Goal: Task Accomplishment & Management: Manage account settings

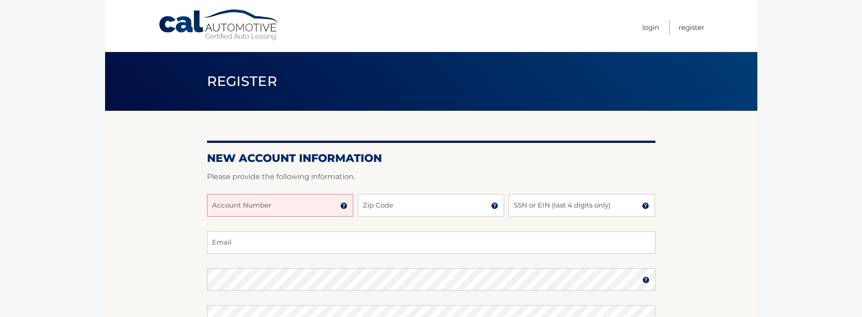
scroll to position [45, 0]
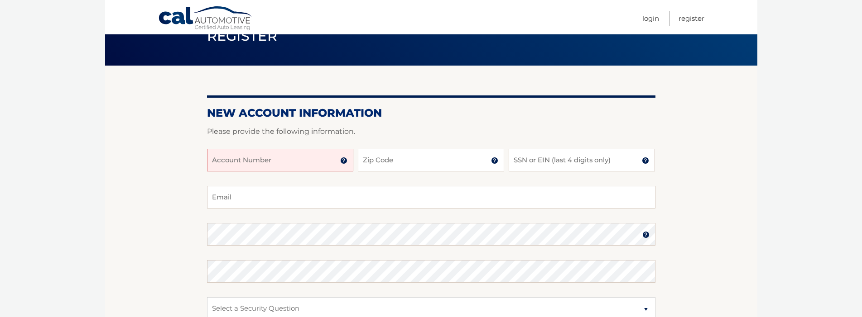
click at [318, 159] on input "Account Number" at bounding box center [280, 160] width 146 height 23
type input "44456000400"
click at [378, 156] on input "Zip Code" at bounding box center [431, 160] width 146 height 23
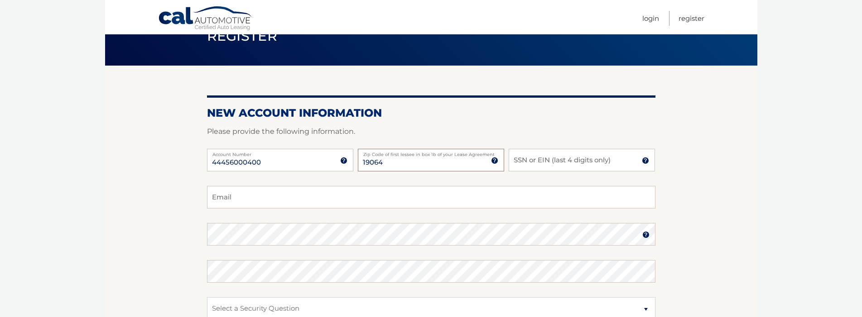
type input "19064"
type input "1"
type input "8930"
click at [435, 194] on input "Email" at bounding box center [431, 197] width 448 height 23
type input "nmaty12@gmail.com"
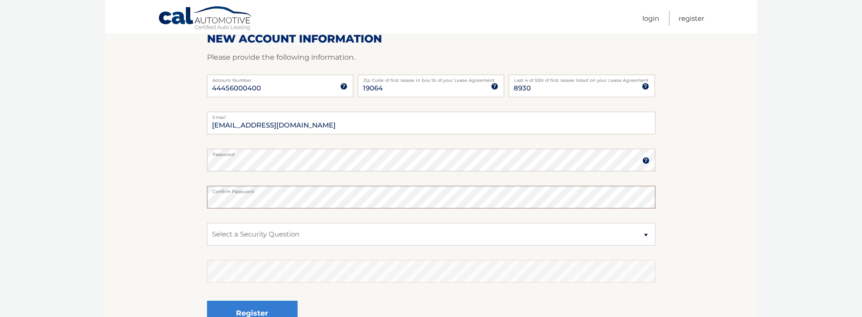
scroll to position [136, 0]
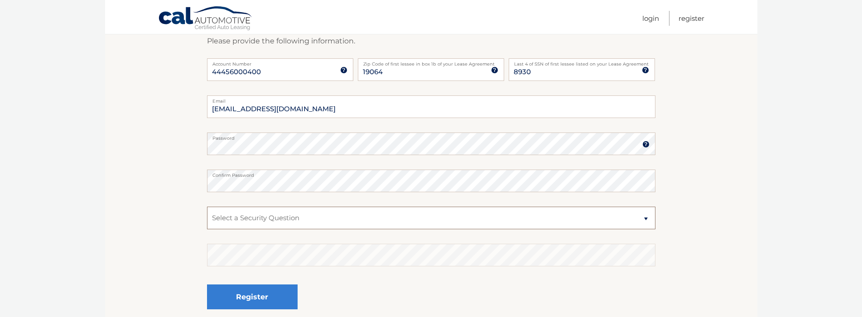
click at [372, 226] on select "Select a Security Question What was the name of your elementary school? What is…" at bounding box center [431, 218] width 448 height 23
select select "1"
click at [207, 207] on select "Select a Security Question What was the name of your elementary school? What is…" at bounding box center [431, 218] width 448 height 23
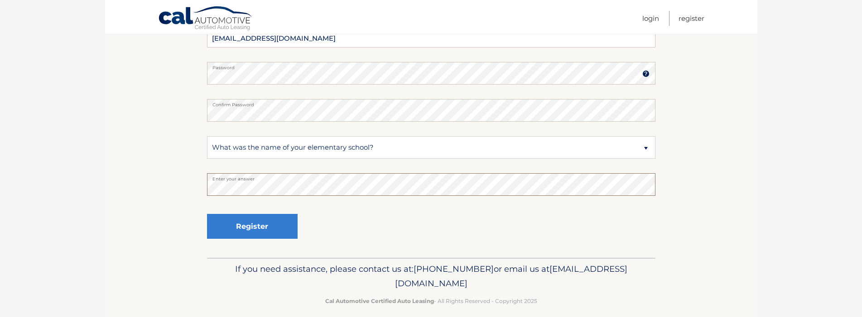
scroll to position [216, 0]
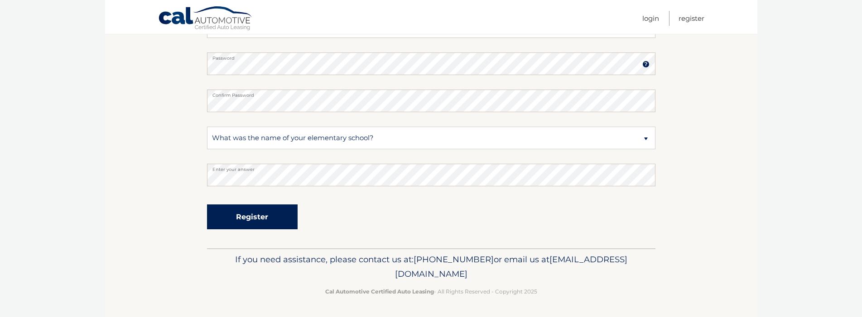
click at [289, 221] on button "Register" at bounding box center [252, 217] width 91 height 25
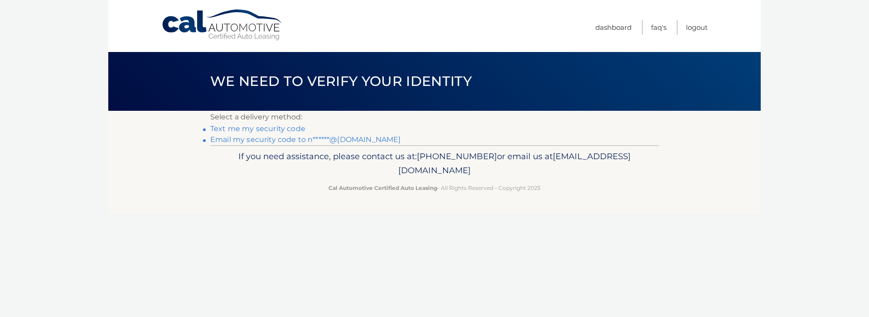
click at [285, 130] on link "Text me my security code" at bounding box center [257, 129] width 95 height 9
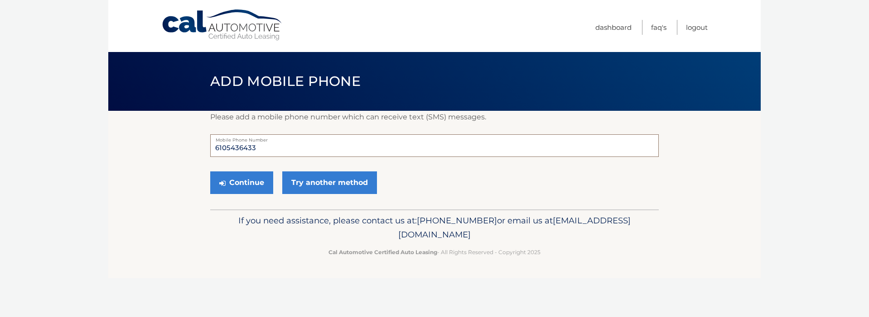
drag, startPoint x: 274, startPoint y: 146, endPoint x: 206, endPoint y: 152, distance: 69.0
click at [206, 152] on section "Please add a mobile phone number which can receive text (SMS) messages. 6105436…" at bounding box center [434, 160] width 652 height 99
type input "6107551082"
click at [261, 177] on button "Continue" at bounding box center [241, 183] width 63 height 23
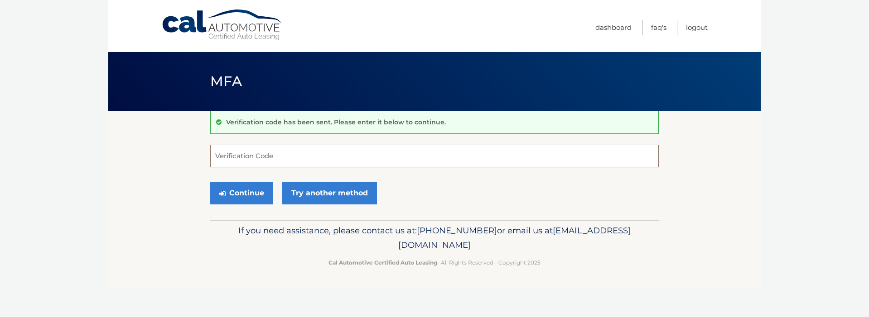
click at [274, 160] on input "Verification Code" at bounding box center [434, 156] width 448 height 23
type input "825941"
click at [251, 200] on button "Continue" at bounding box center [241, 193] width 63 height 23
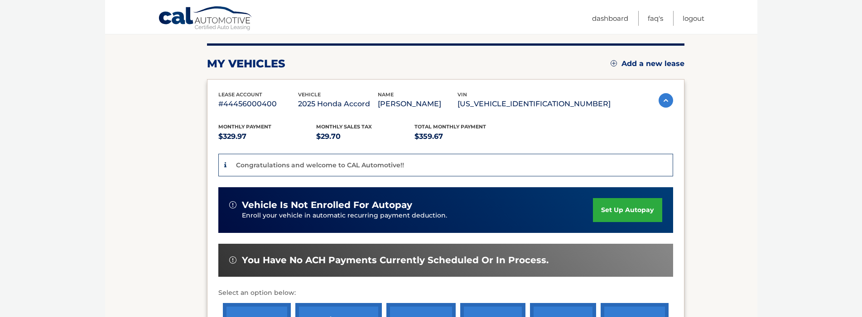
scroll to position [136, 0]
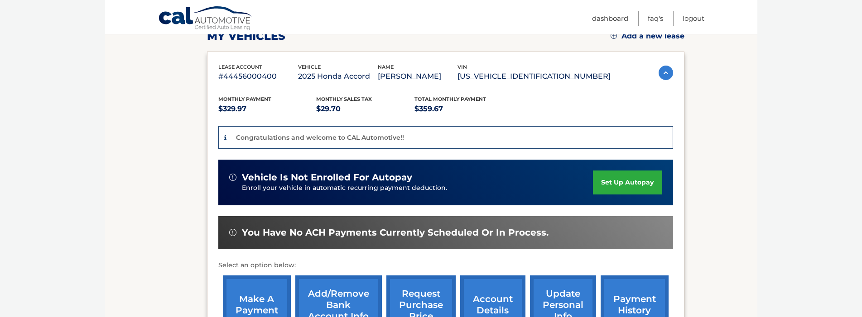
click at [620, 182] on link "set up autopay" at bounding box center [627, 183] width 69 height 24
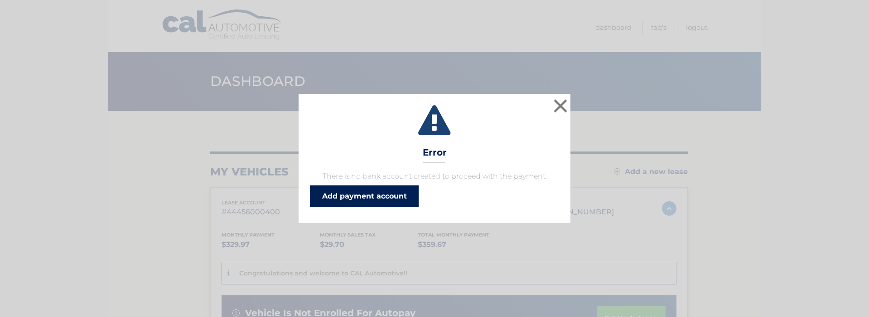
click at [409, 189] on link "Add payment account" at bounding box center [364, 197] width 109 height 22
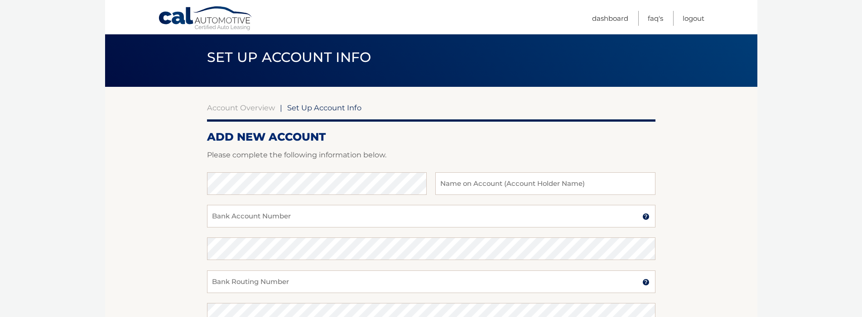
scroll to position [45, 0]
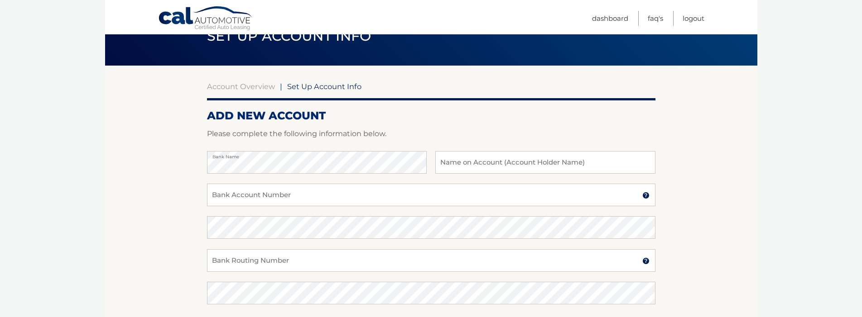
click at [396, 121] on h2 "ADD NEW ACCOUNT" at bounding box center [431, 116] width 448 height 14
click at [479, 171] on input "text" at bounding box center [545, 162] width 220 height 23
type input "Nicholas Matyszczak"
click at [439, 194] on input "Bank Account Number" at bounding box center [431, 195] width 448 height 23
type input "8521244111"
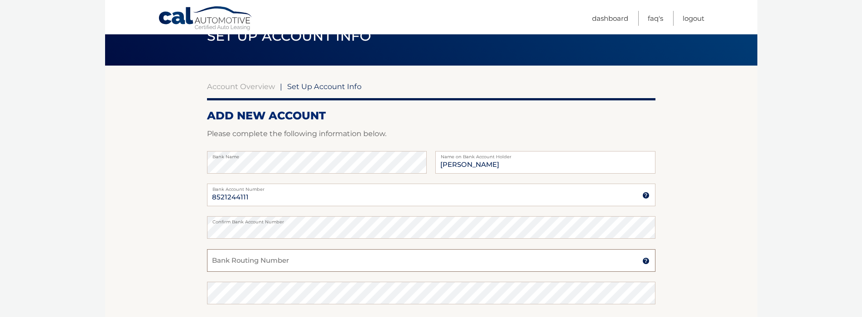
click at [380, 253] on input "Bank Routing Number" at bounding box center [431, 261] width 448 height 23
type input "031000053"
click at [133, 235] on section "Account Overview | Set Up Account Info ADD NEW ACCOUNT Please complete the foll…" at bounding box center [431, 239] width 652 height 346
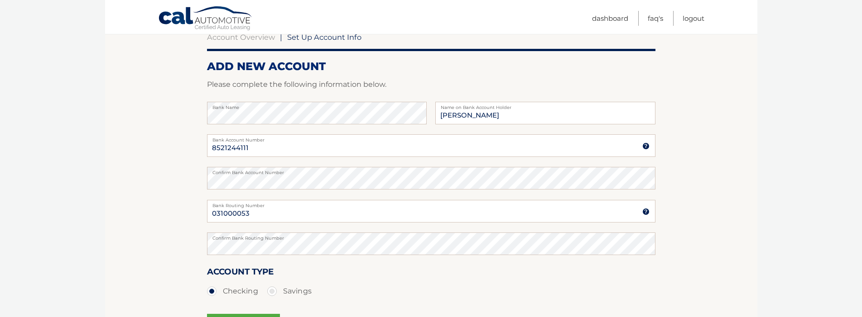
scroll to position [181, 0]
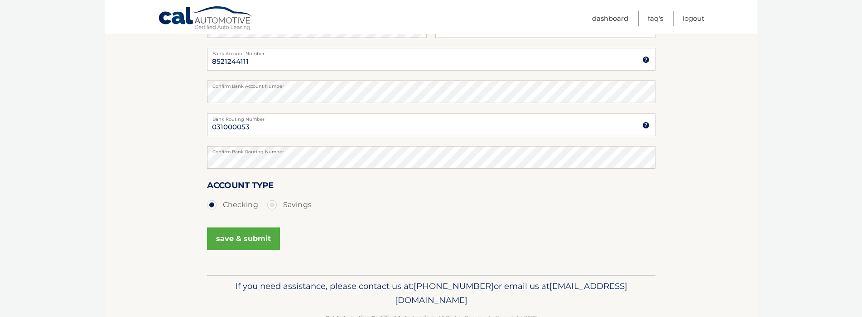
click at [231, 231] on button "save & submit" at bounding box center [243, 239] width 73 height 23
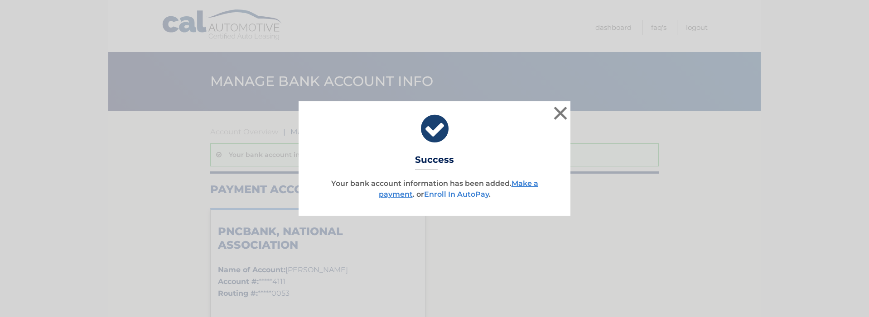
click at [480, 192] on link "Enroll In AutoPay" at bounding box center [456, 194] width 65 height 9
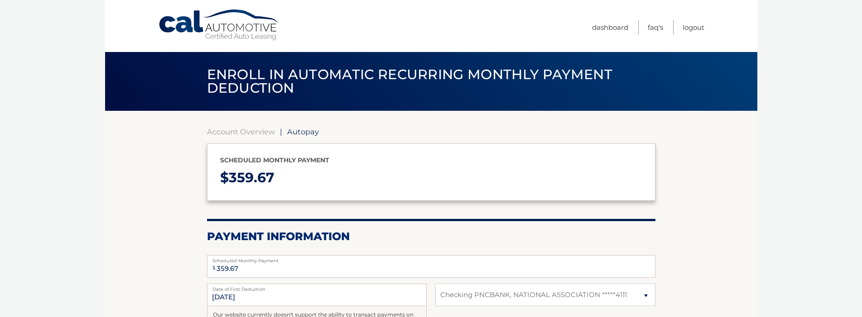
select select "YWE4NmNiZWUtMWRlMi00ZWQ2LWEyMTMtYTViYWUzYmY2ZDBh"
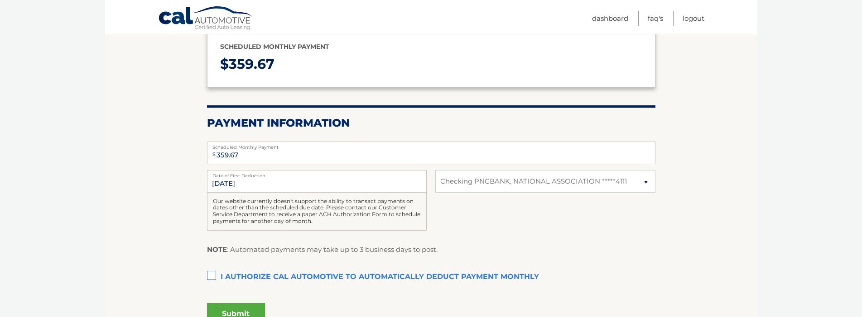
scroll to position [136, 0]
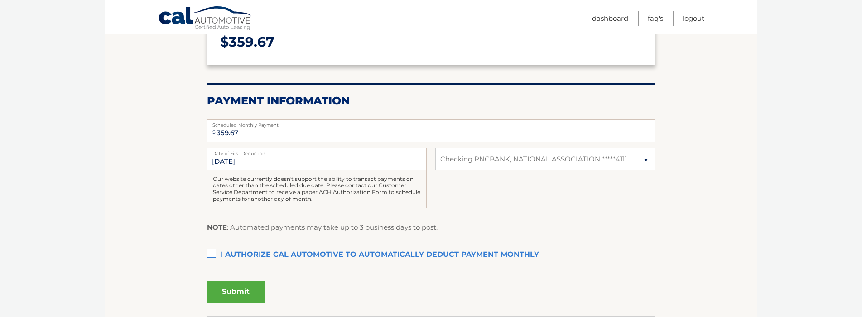
click at [202, 254] on section "Account Overview | Autopay Scheduled monthly payment $ 359.67 Payment Informati…" at bounding box center [431, 145] width 652 height 341
click at [215, 250] on label "I authorize cal automotive to automatically deduct payment monthly This checkbo…" at bounding box center [431, 255] width 448 height 18
click at [0, 0] on input "I authorize cal automotive to automatically deduct payment monthly This checkbo…" at bounding box center [0, 0] width 0 height 0
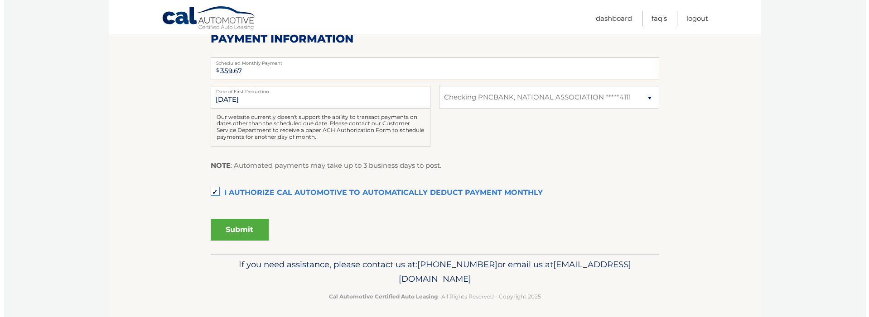
scroll to position [203, 0]
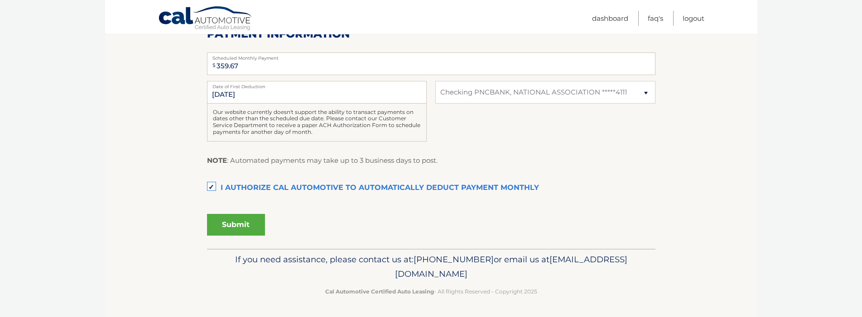
click at [254, 226] on button "Submit" at bounding box center [236, 225] width 58 height 22
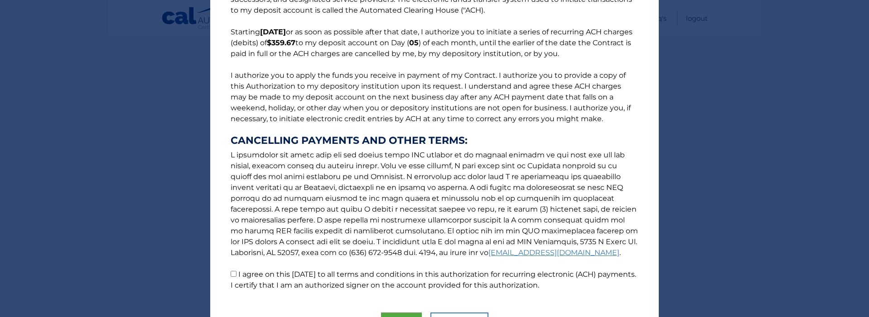
scroll to position [110, 0]
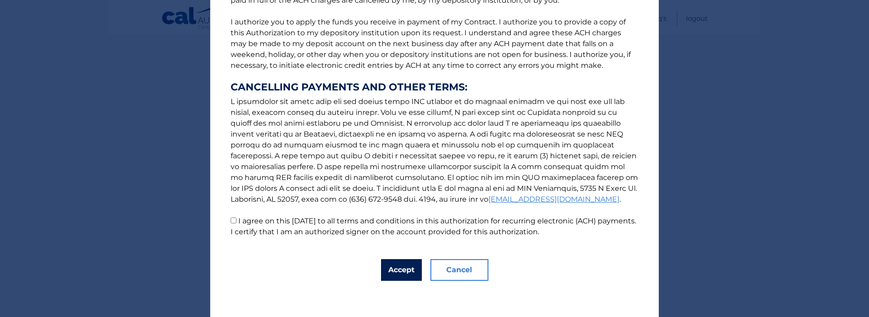
click at [404, 271] on button "Accept" at bounding box center [401, 270] width 41 height 22
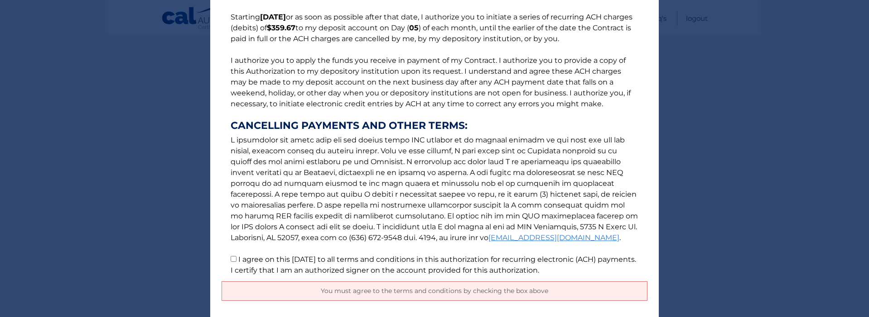
scroll to position [132, 0]
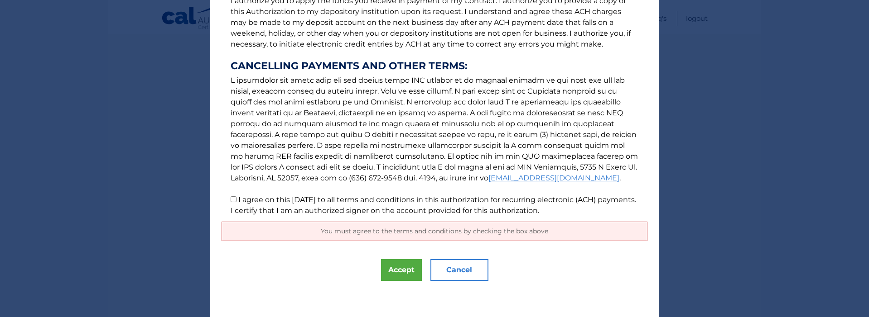
click at [238, 205] on p "The words "I" "me" and "my" mean any identified Customer who signs this Authori…" at bounding box center [434, 52] width 426 height 330
click at [240, 198] on label "I agree on this [DATE] to all terms and conditions in this authorization for re…" at bounding box center [433, 205] width 405 height 19
click at [236, 198] on input "I agree on this [DATE] to all terms and conditions in this authorization for re…" at bounding box center [234, 200] width 6 height 6
checkbox input "true"
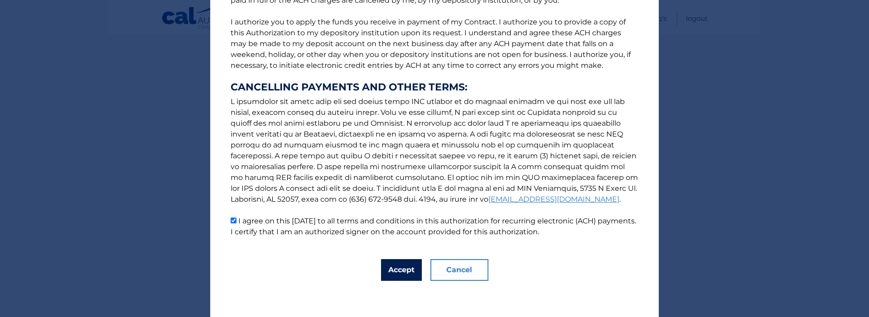
click at [393, 273] on button "Accept" at bounding box center [401, 270] width 41 height 22
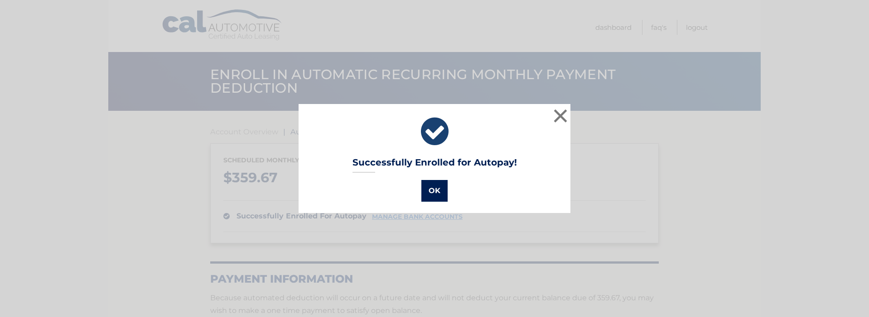
click at [425, 196] on button "OK" at bounding box center [434, 191] width 26 height 22
